Goal: Information Seeking & Learning: Learn about a topic

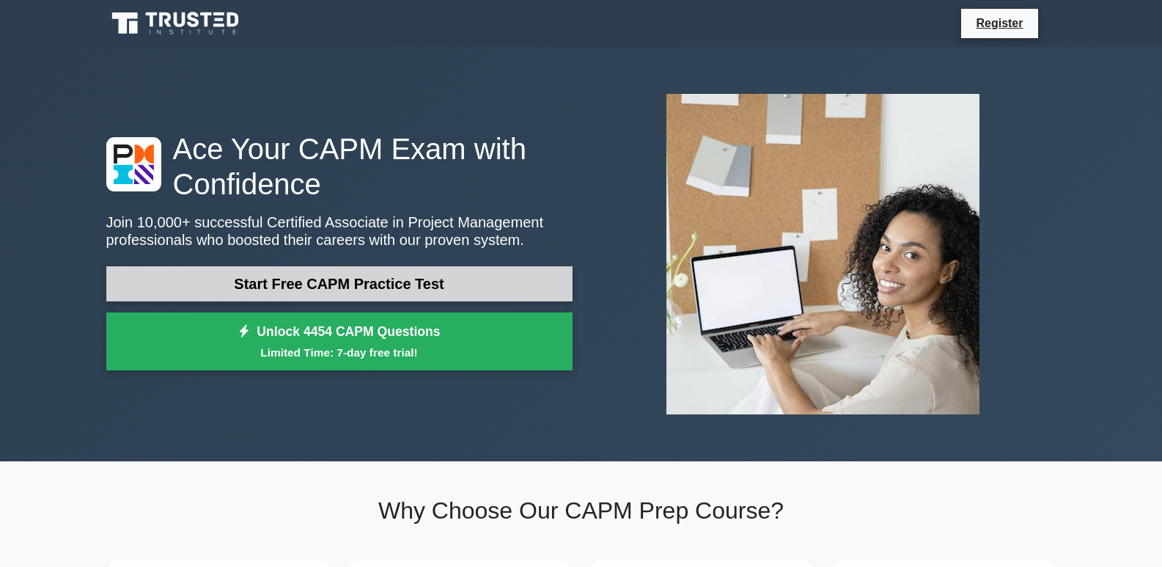
click at [416, 283] on link "Start Free CAPM Practice Test" at bounding box center [339, 283] width 466 height 35
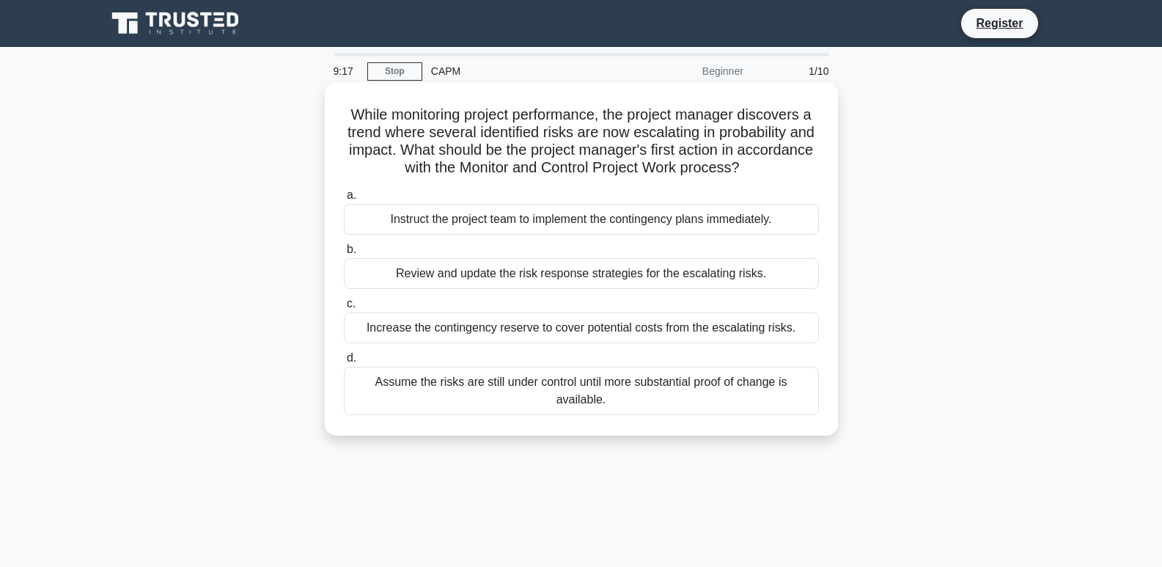
click at [469, 217] on div "Instruct the project team to implement the contingency plans immediately." at bounding box center [581, 219] width 475 height 31
click at [344, 200] on input "a. Instruct the project team to implement the contingency plans immediately." at bounding box center [344, 196] width 0 height 10
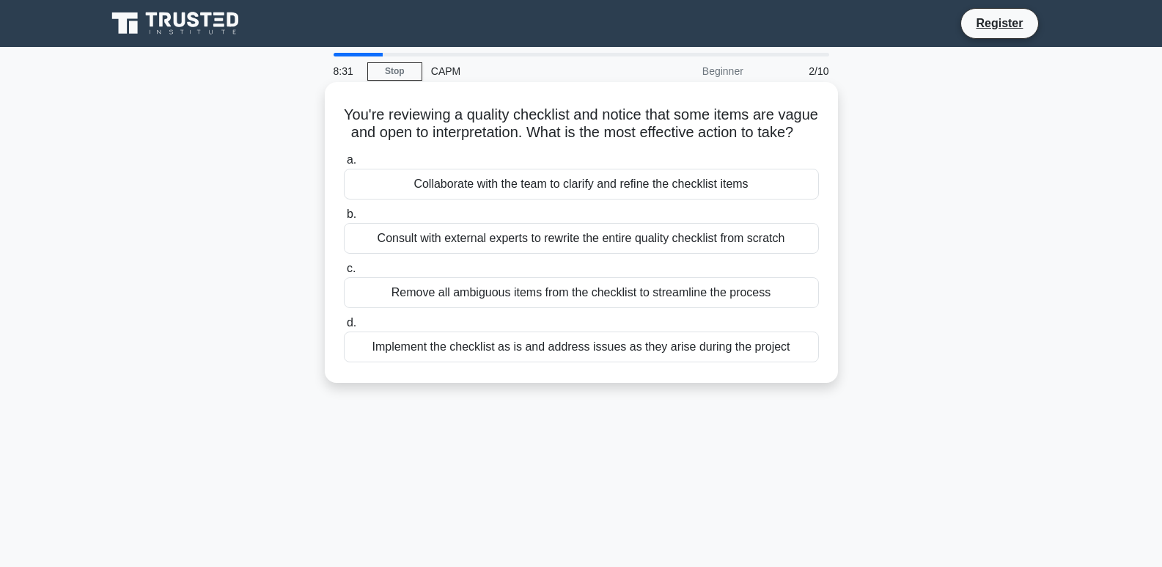
click at [507, 199] on div "Collaborate with the team to clarify and refine the checklist items" at bounding box center [581, 184] width 475 height 31
click at [344, 165] on input "a. Collaborate with the team to clarify and refine the checklist items" at bounding box center [344, 160] width 0 height 10
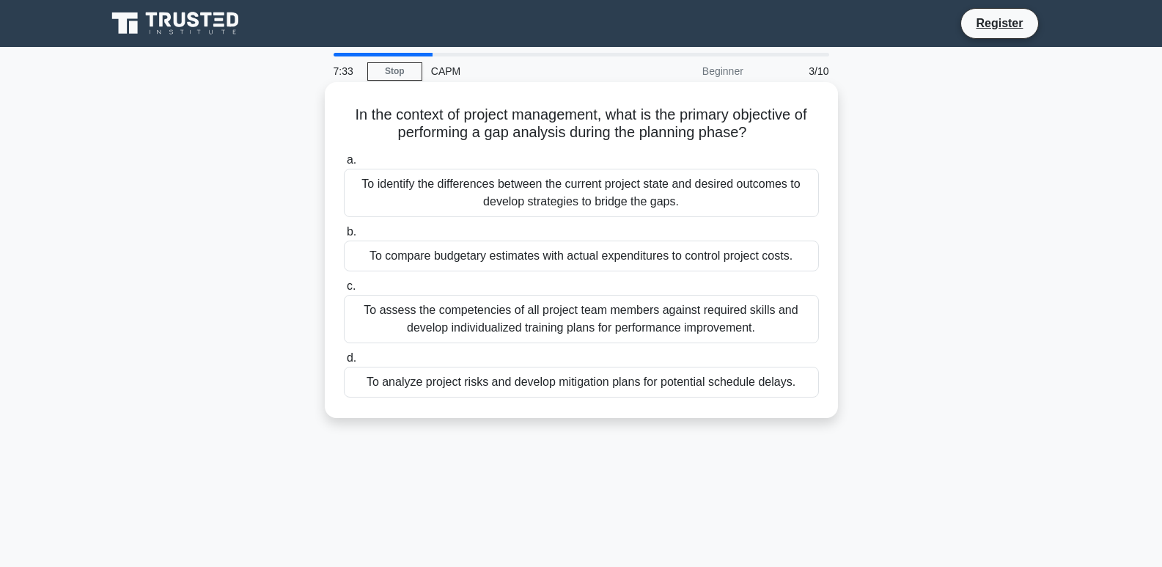
click at [516, 383] on div "To analyze project risks and develop mitigation plans for potential schedule de…" at bounding box center [581, 382] width 475 height 31
click at [344, 363] on input "d. To analyze project risks and develop mitigation plans for potential schedule…" at bounding box center [344, 358] width 0 height 10
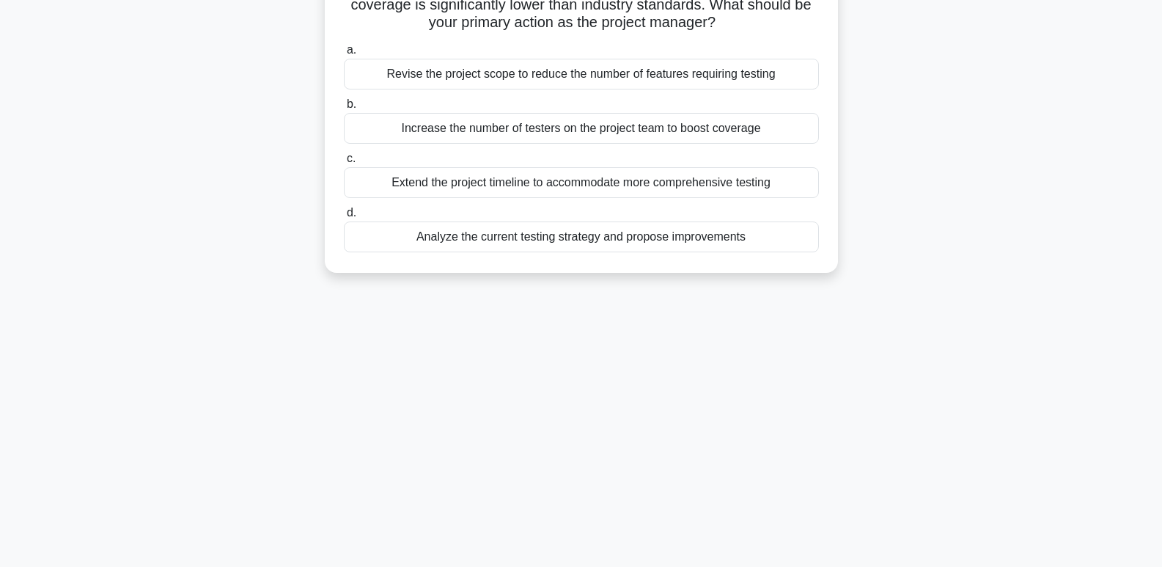
scroll to position [225, 0]
